Goal: Check status: Check status

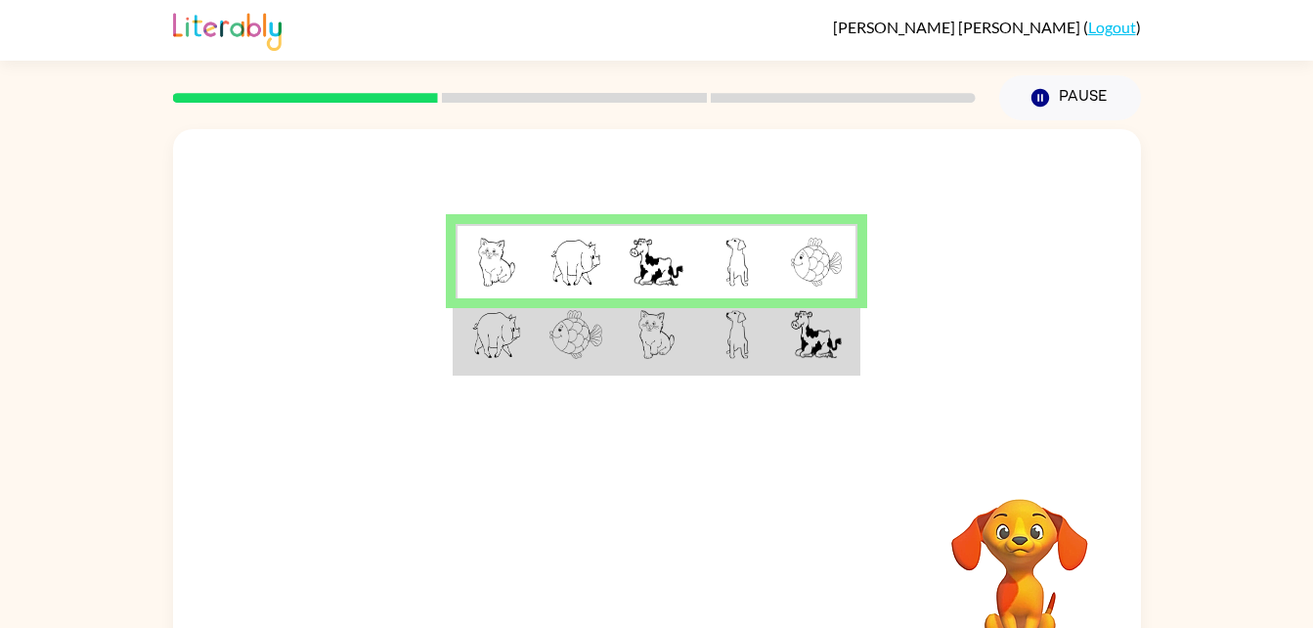
click at [526, 345] on td at bounding box center [496, 335] width 80 height 75
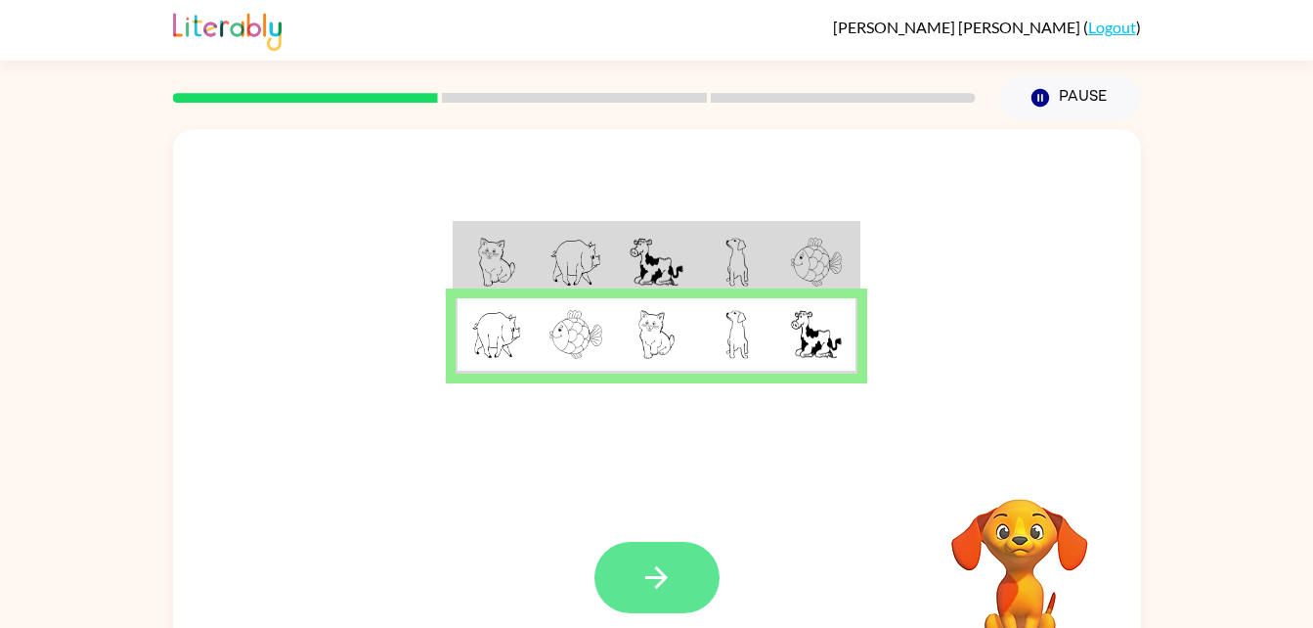
click at [643, 578] on icon "button" at bounding box center [656, 577] width 34 height 34
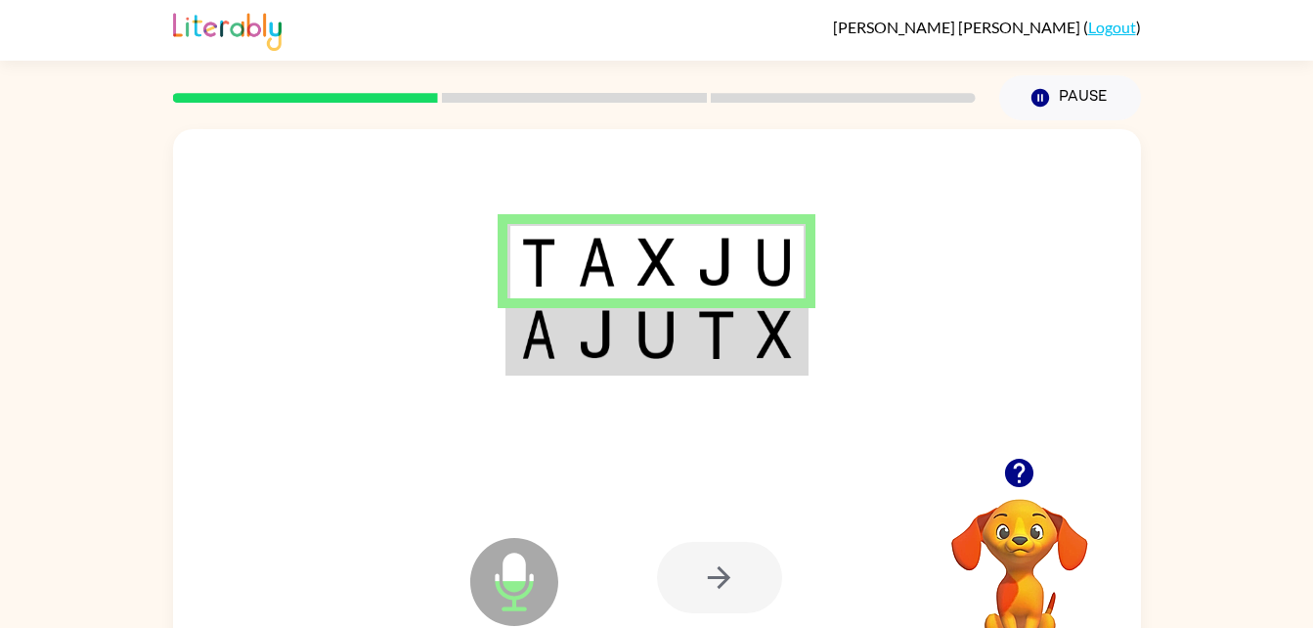
click at [552, 344] on img at bounding box center [538, 334] width 35 height 49
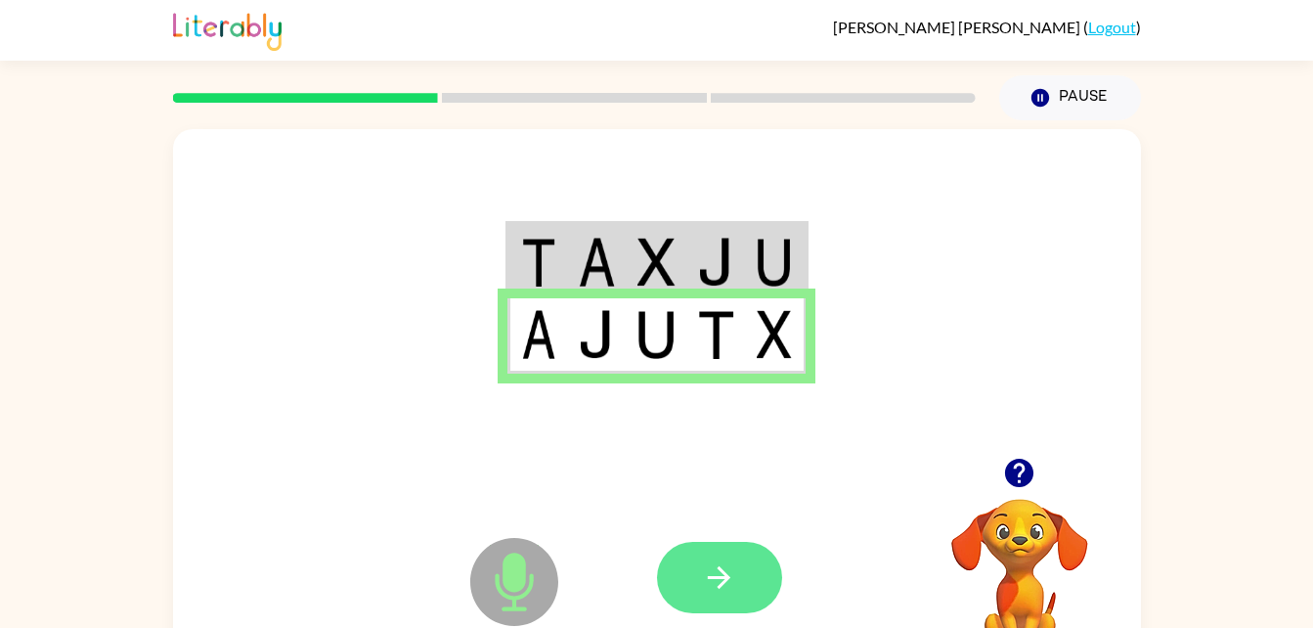
click at [694, 577] on button "button" at bounding box center [719, 577] width 125 height 71
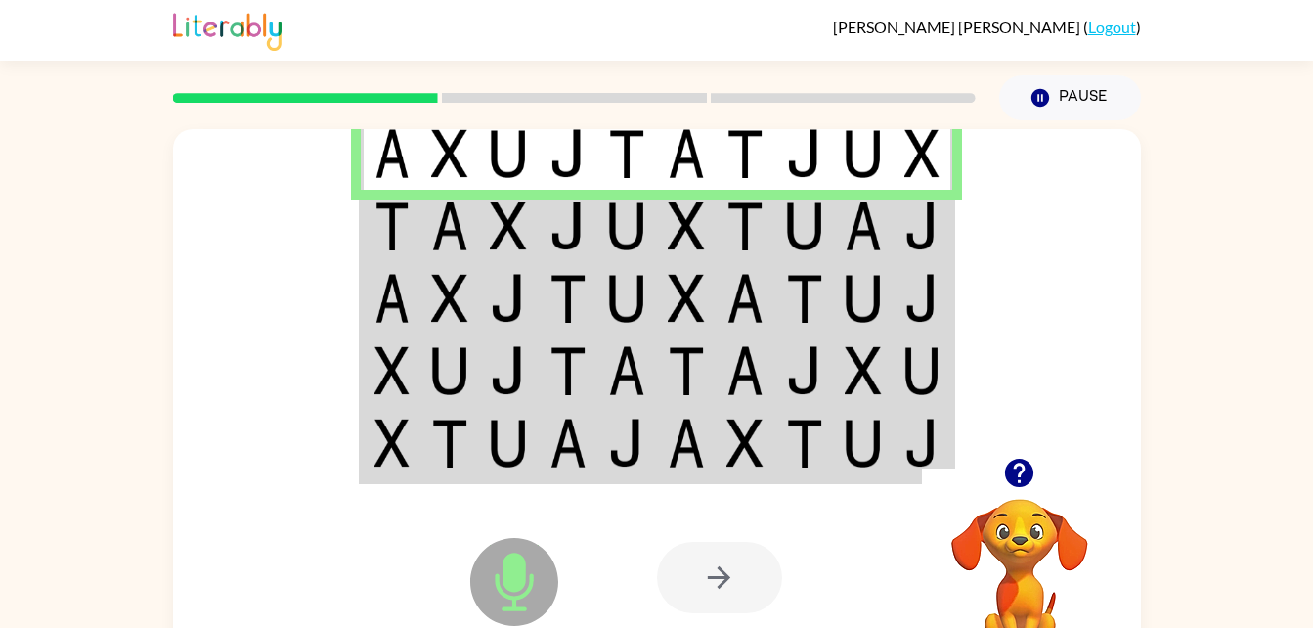
click at [418, 217] on td at bounding box center [391, 226] width 60 height 72
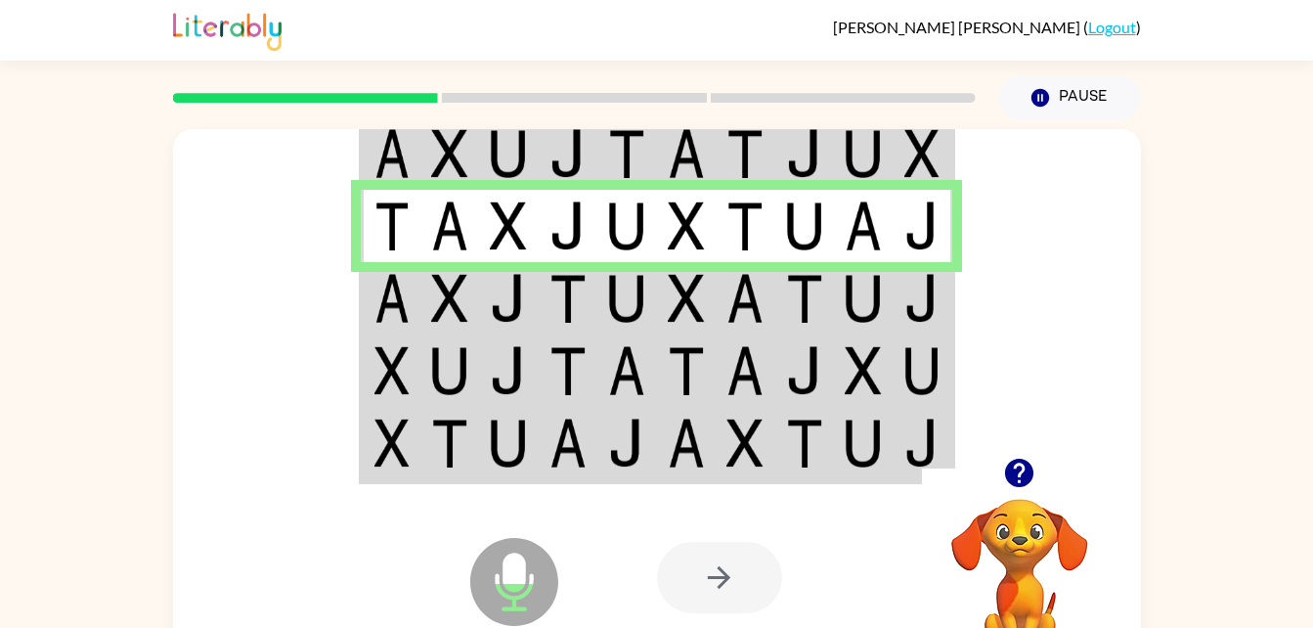
click at [401, 320] on img at bounding box center [391, 298] width 35 height 49
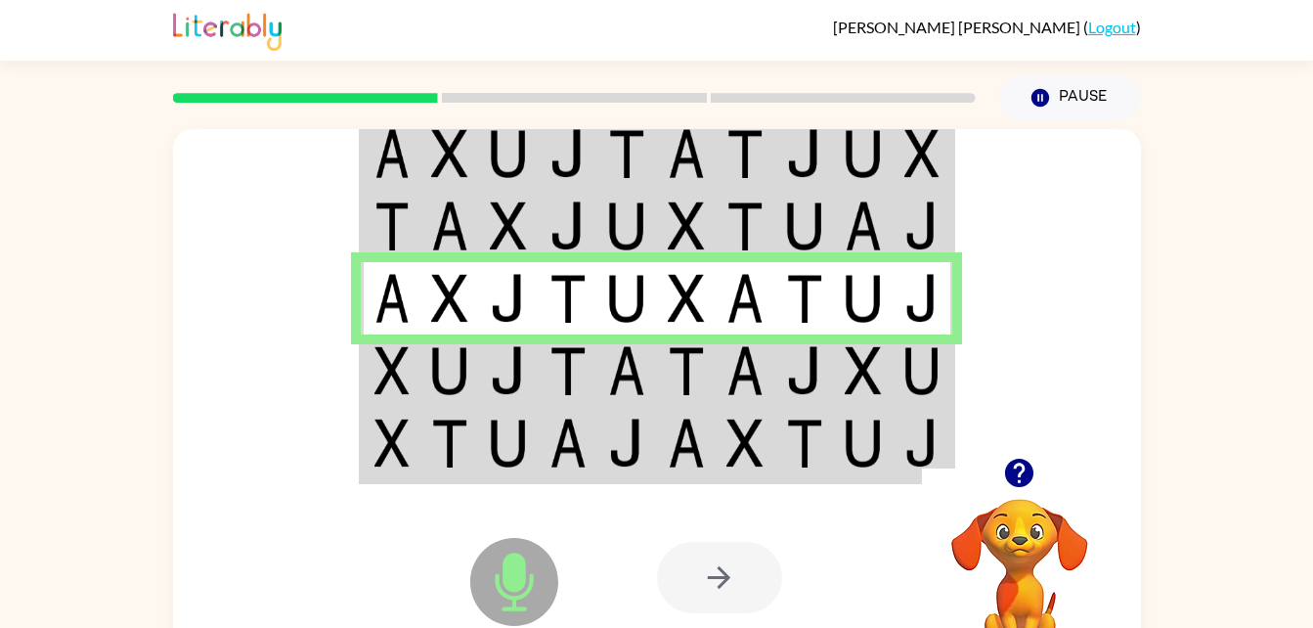
click at [418, 359] on td at bounding box center [391, 370] width 60 height 72
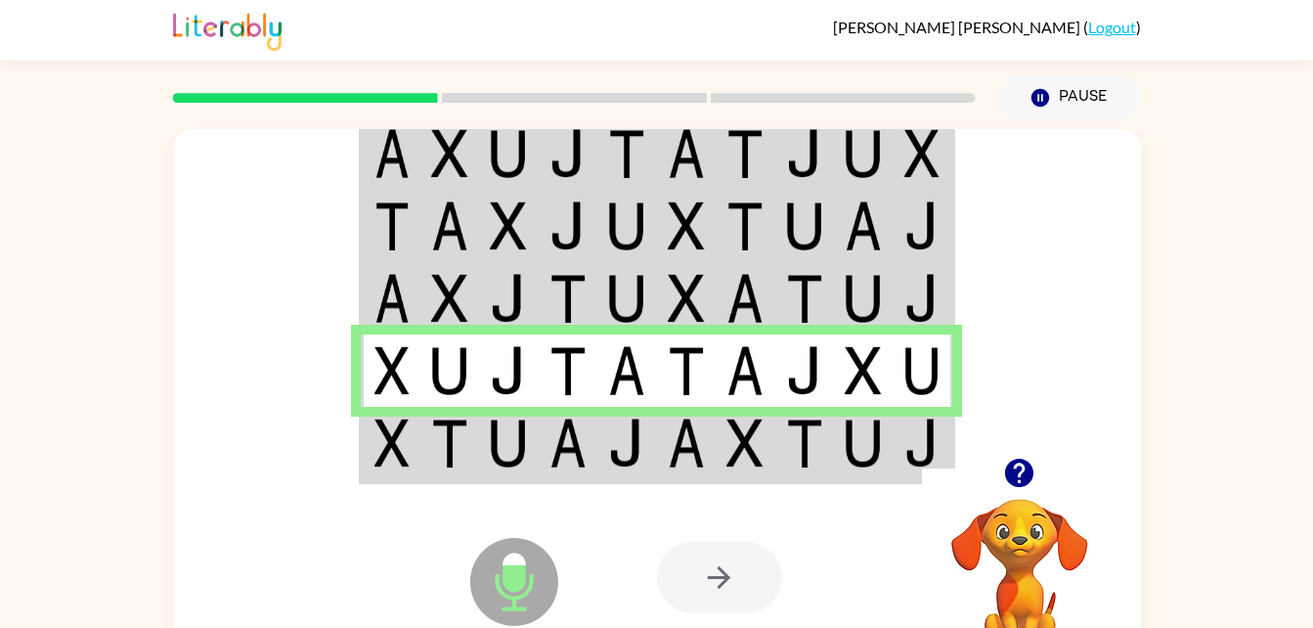
click at [406, 455] on img at bounding box center [391, 442] width 35 height 49
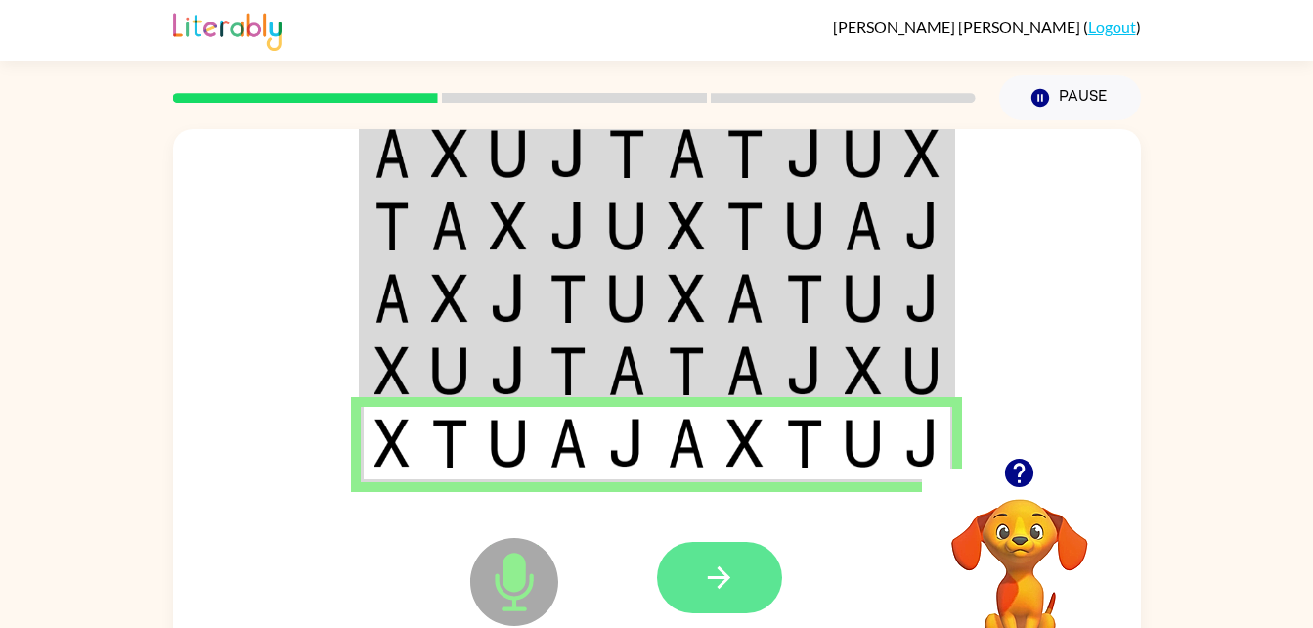
click at [722, 587] on icon "button" at bounding box center [719, 577] width 34 height 34
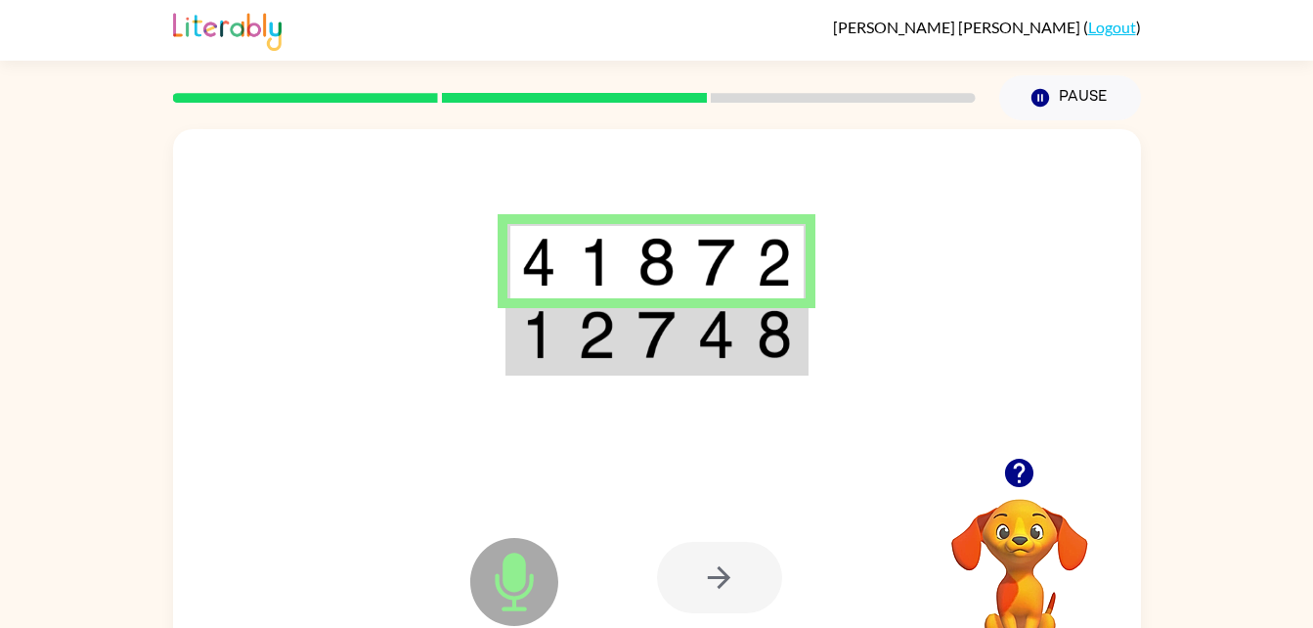
click at [705, 575] on div at bounding box center [719, 577] width 125 height 71
click at [556, 322] on td at bounding box center [537, 335] width 60 height 75
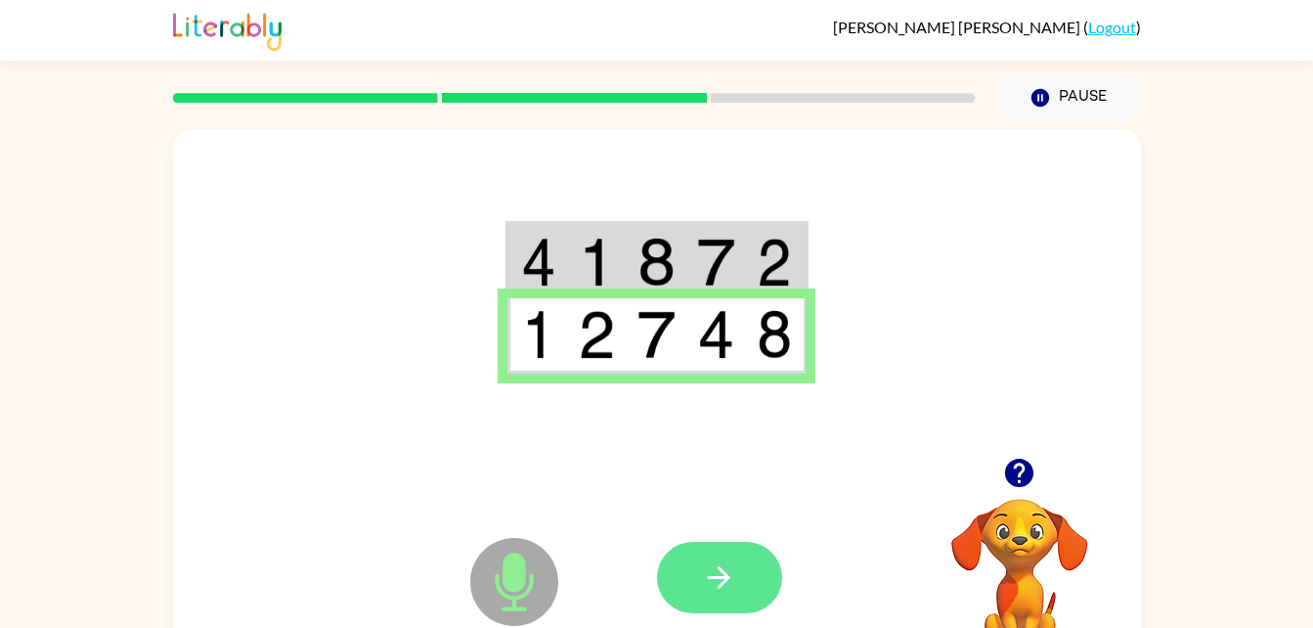
click at [704, 588] on icon "button" at bounding box center [719, 577] width 34 height 34
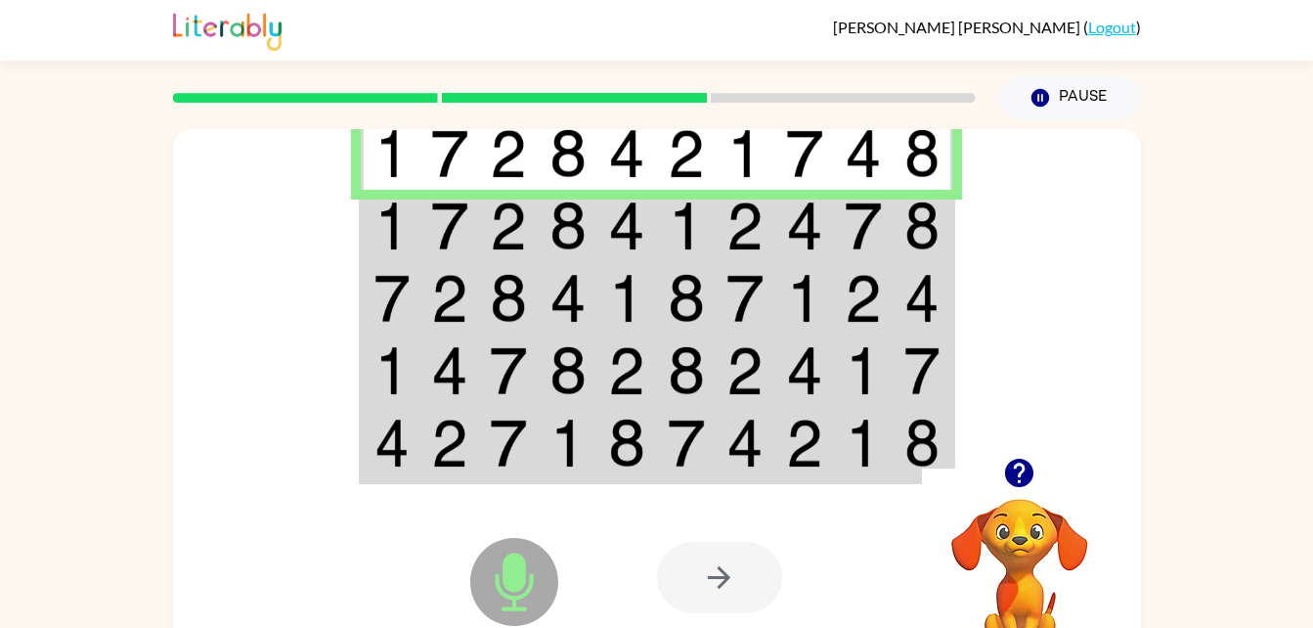
click at [385, 240] on img at bounding box center [391, 225] width 35 height 49
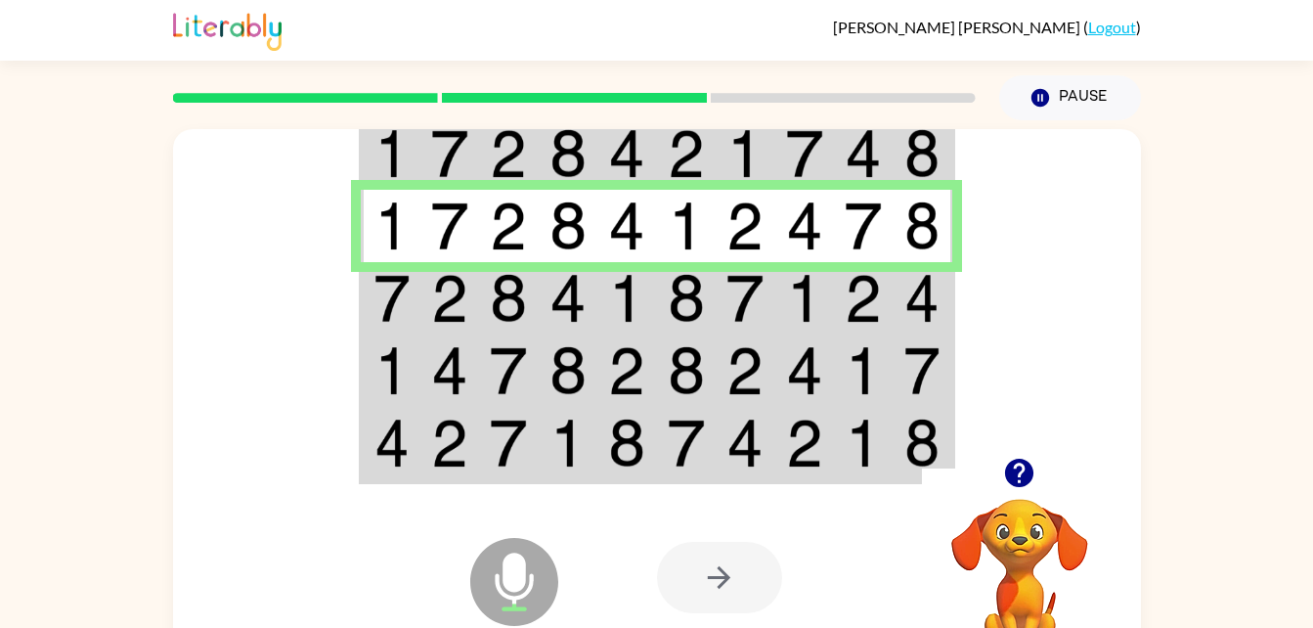
click at [1023, 466] on icon "button" at bounding box center [1019, 473] width 34 height 34
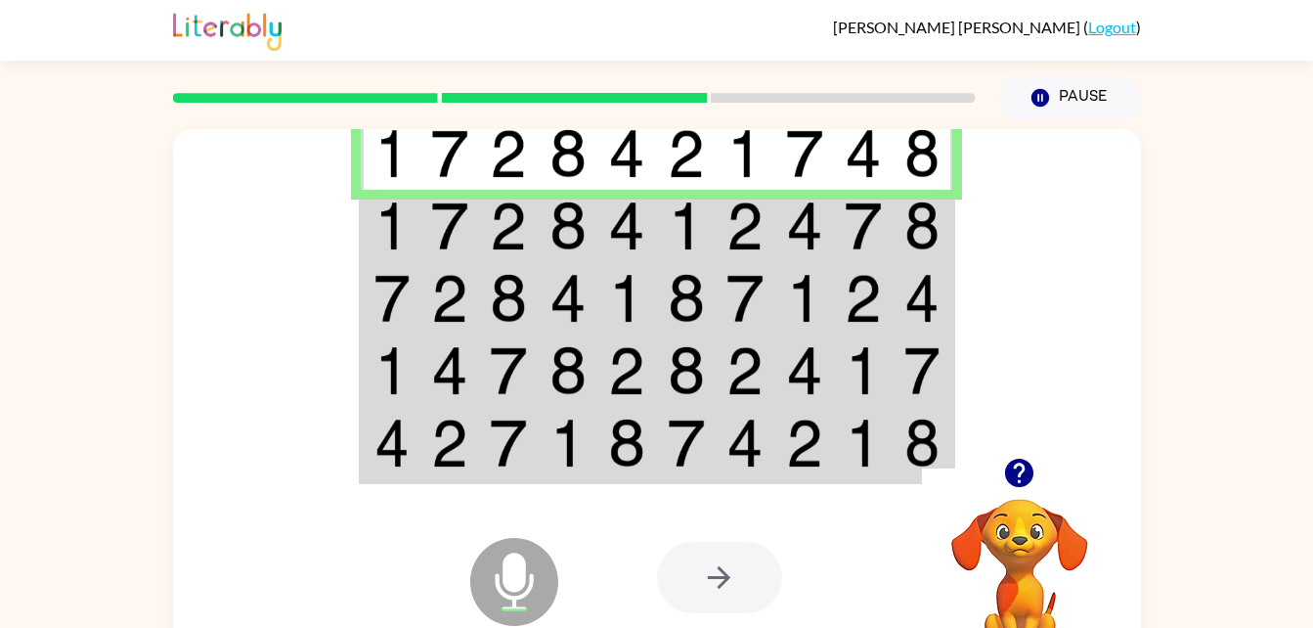
click at [395, 238] on img at bounding box center [391, 225] width 35 height 49
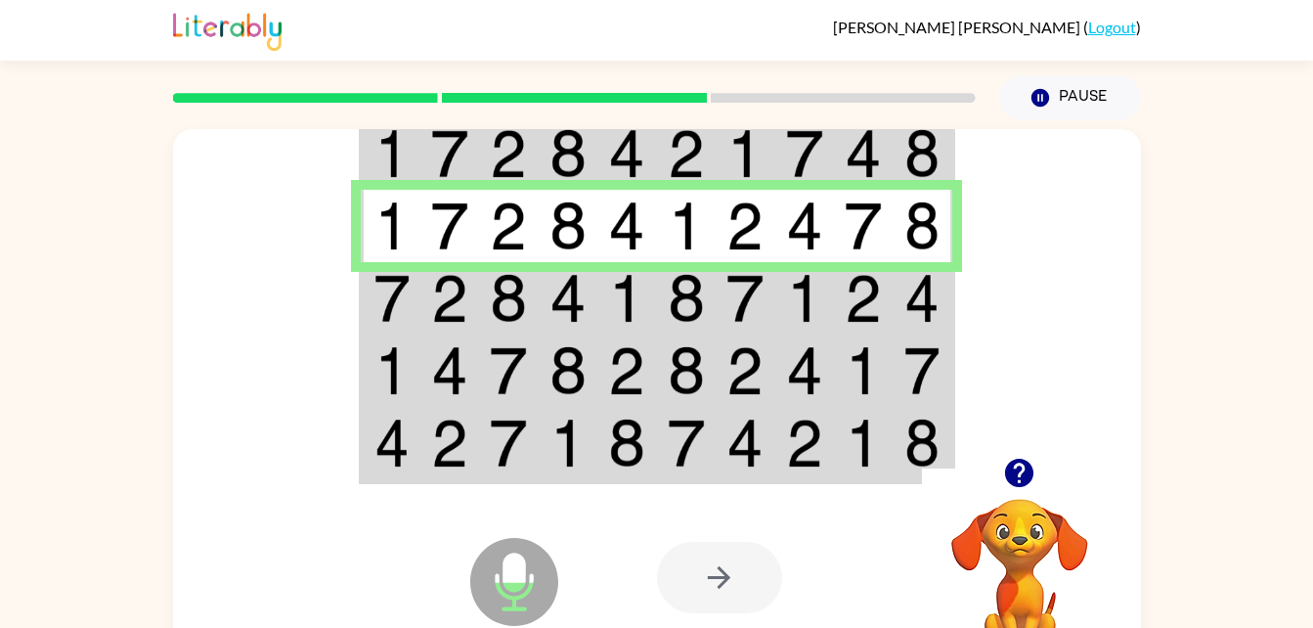
click at [389, 290] on img at bounding box center [391, 298] width 35 height 49
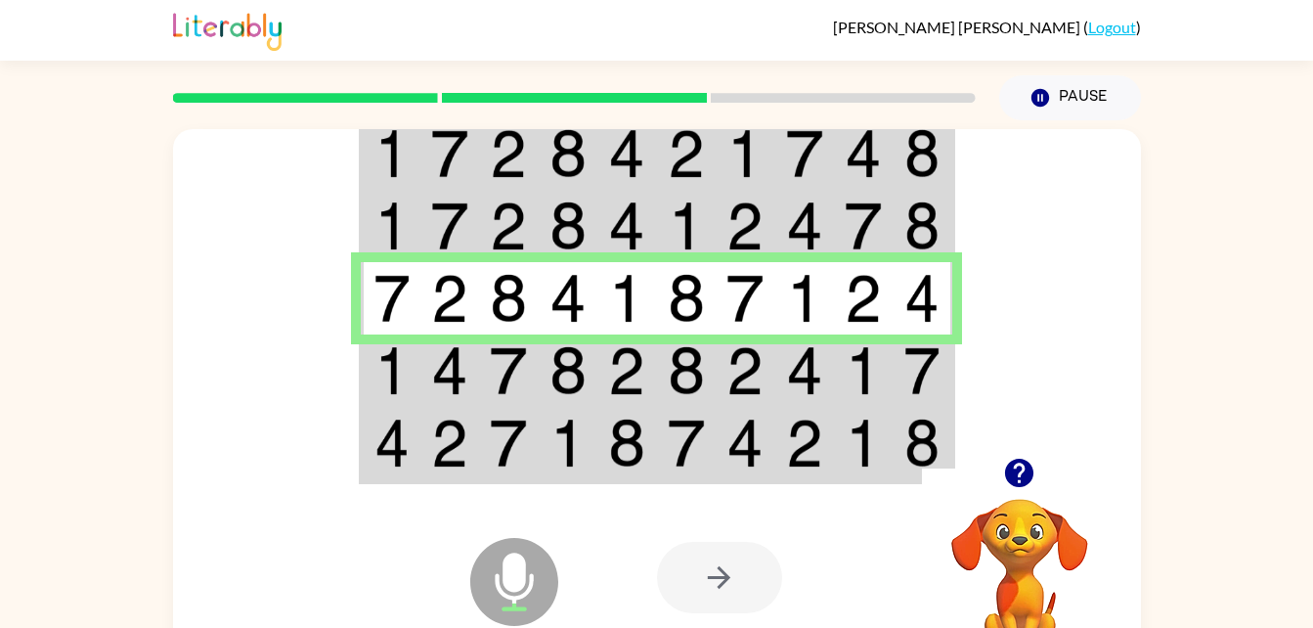
click at [400, 383] on img at bounding box center [391, 370] width 35 height 49
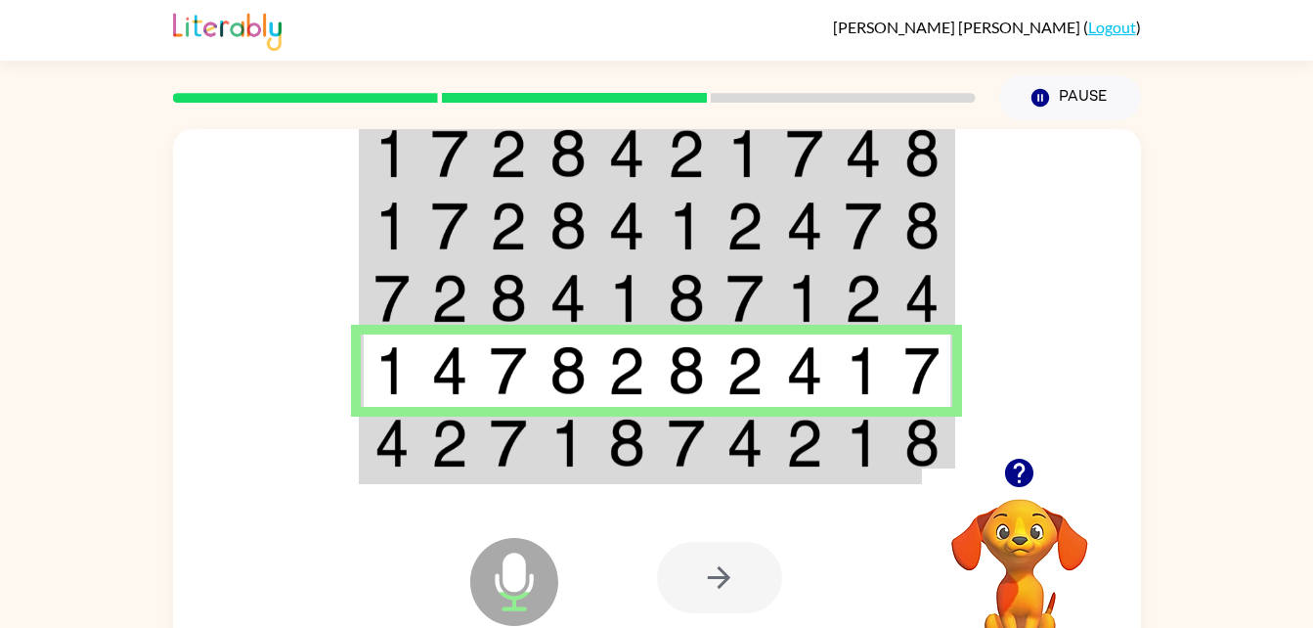
click at [393, 452] on img at bounding box center [391, 442] width 35 height 49
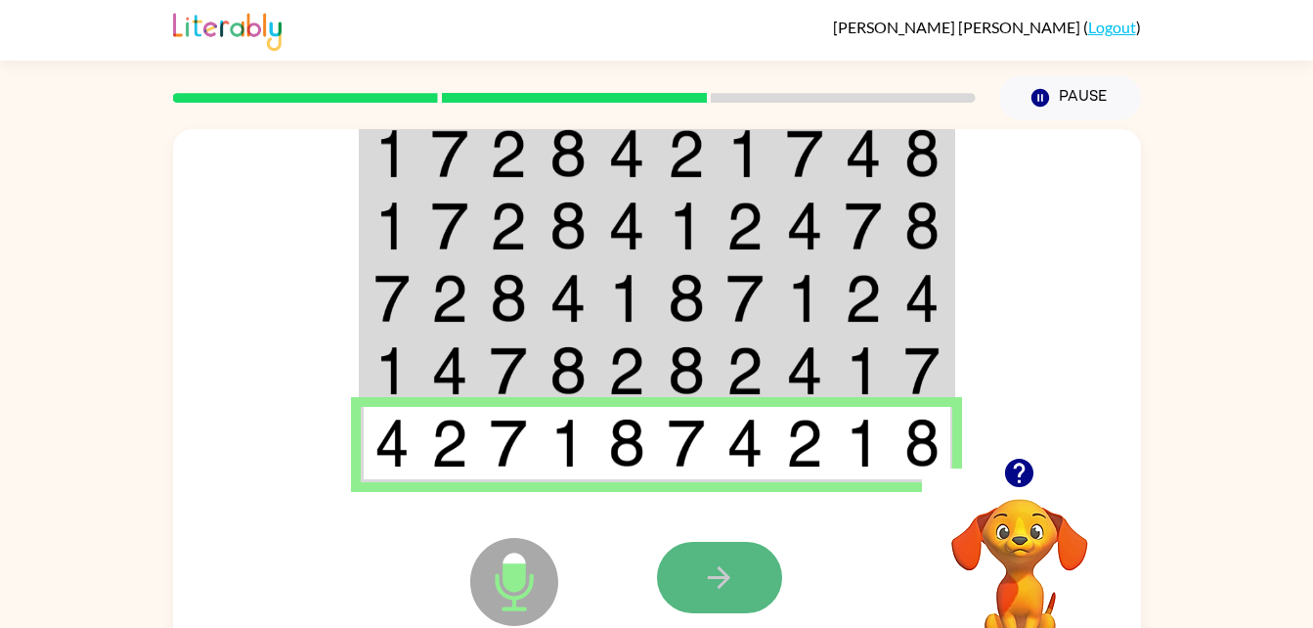
click at [724, 578] on icon "button" at bounding box center [719, 577] width 22 height 22
